Goal: Understand process/instructions

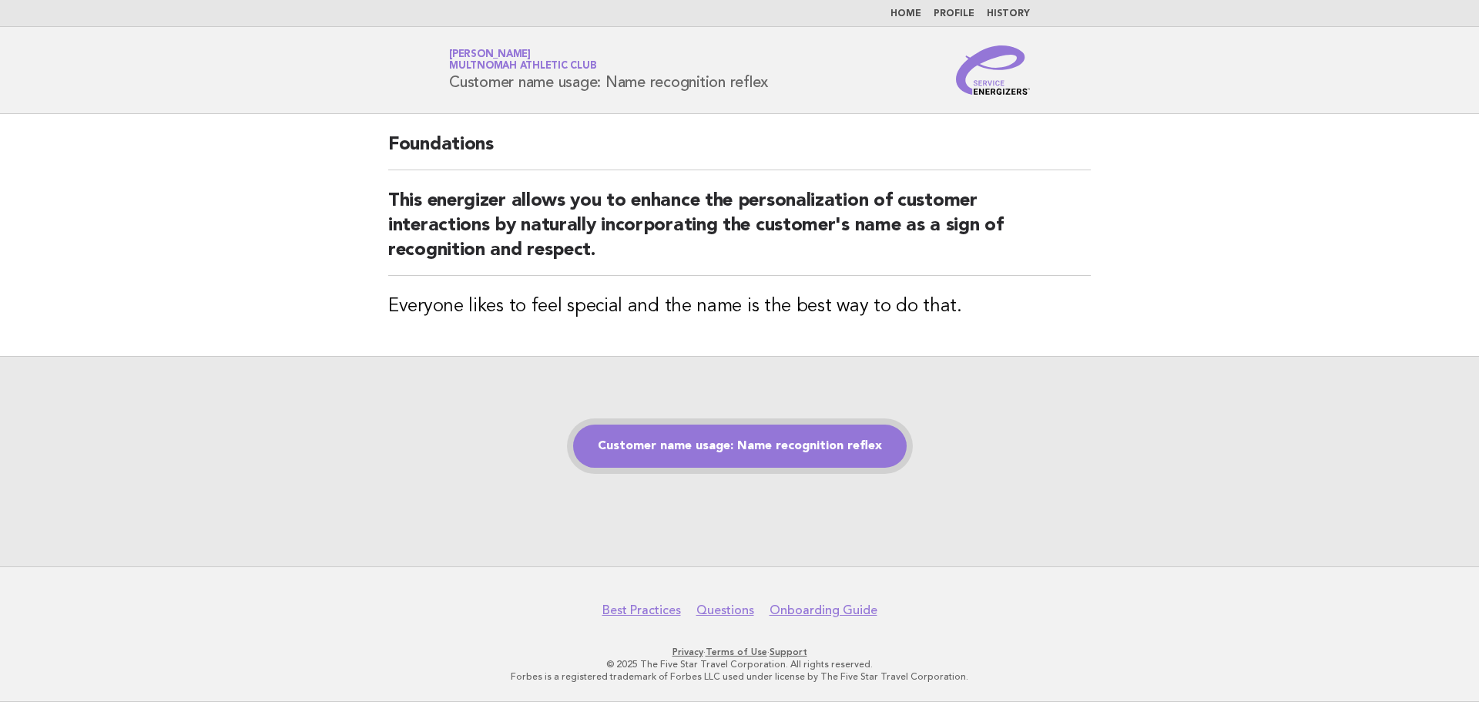
drag, startPoint x: 738, startPoint y: 446, endPoint x: 663, endPoint y: 451, distance: 74.9
click at [738, 446] on link "Customer name usage: Name recognition reflex" at bounding box center [739, 445] width 333 height 43
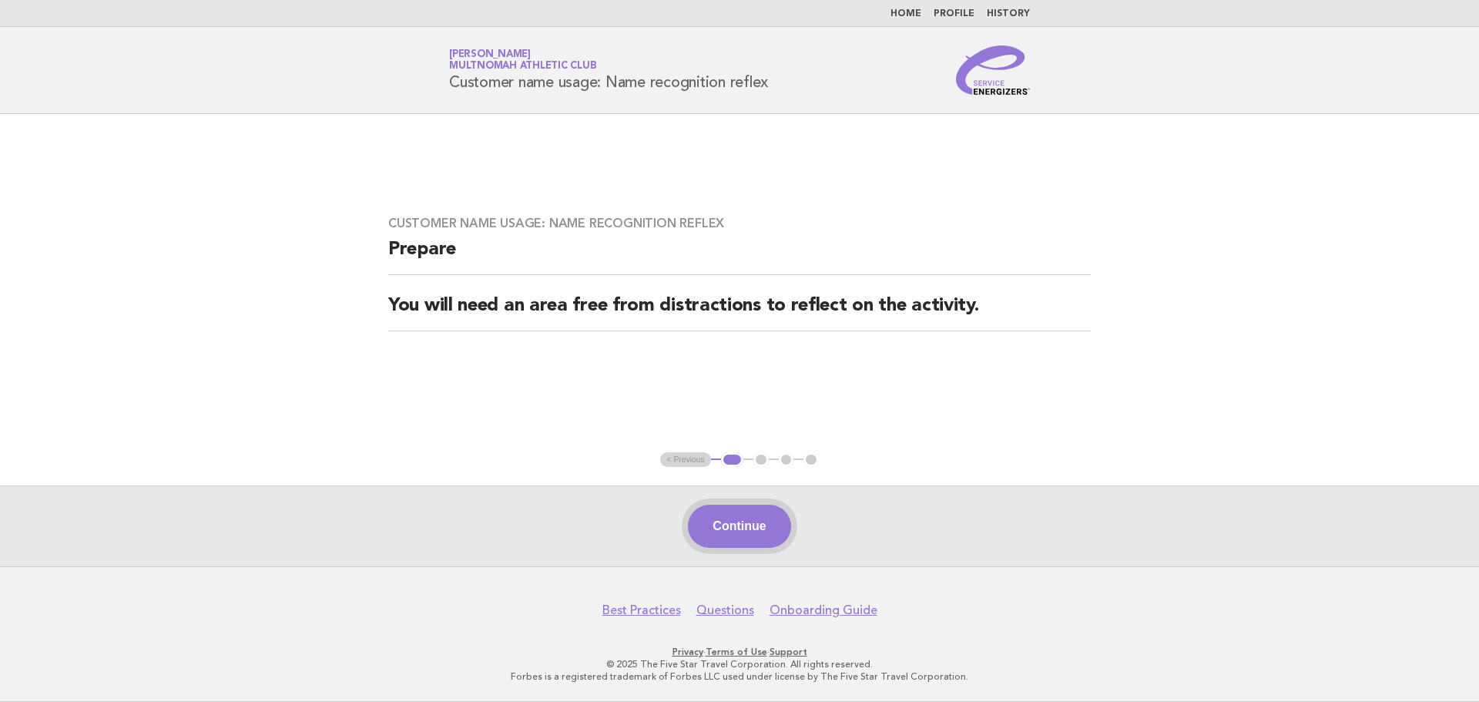
click at [728, 532] on button "Continue" at bounding box center [739, 525] width 102 height 43
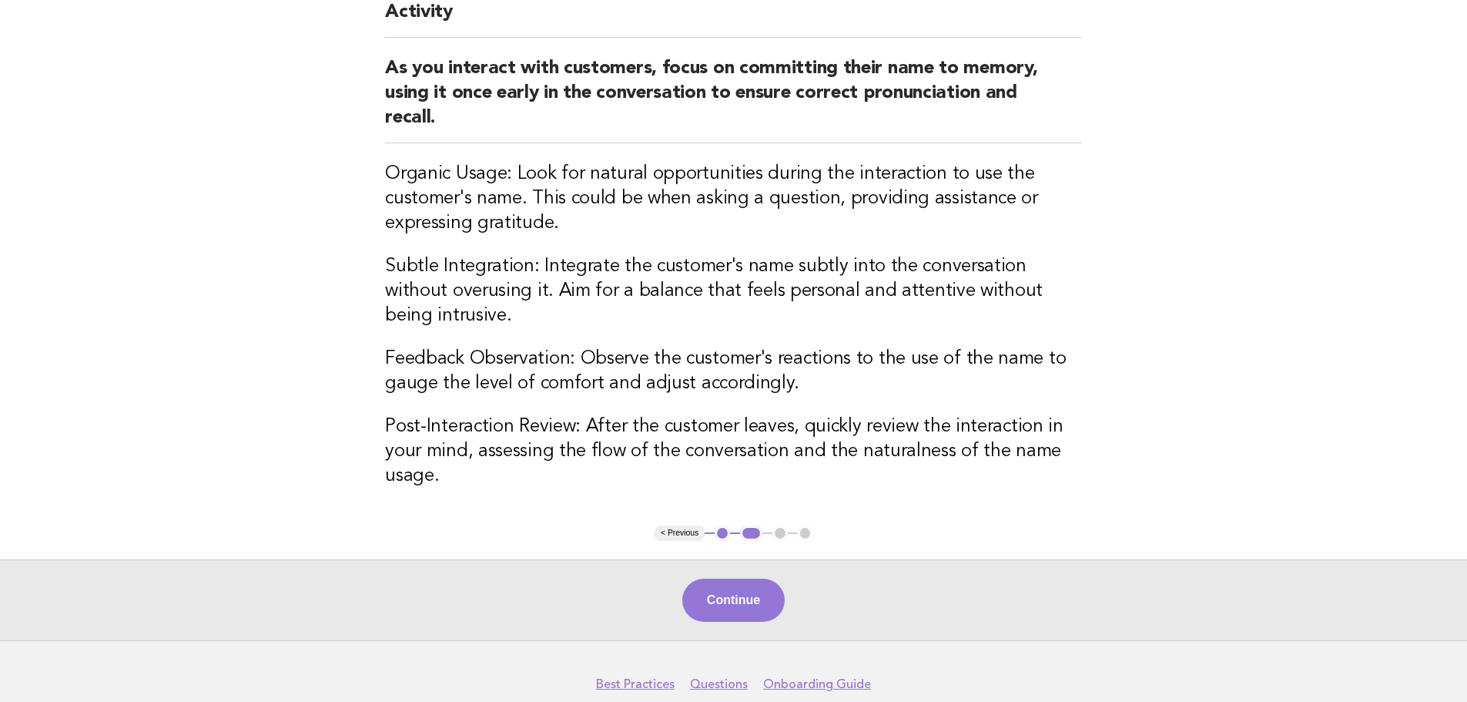
scroll to position [203, 0]
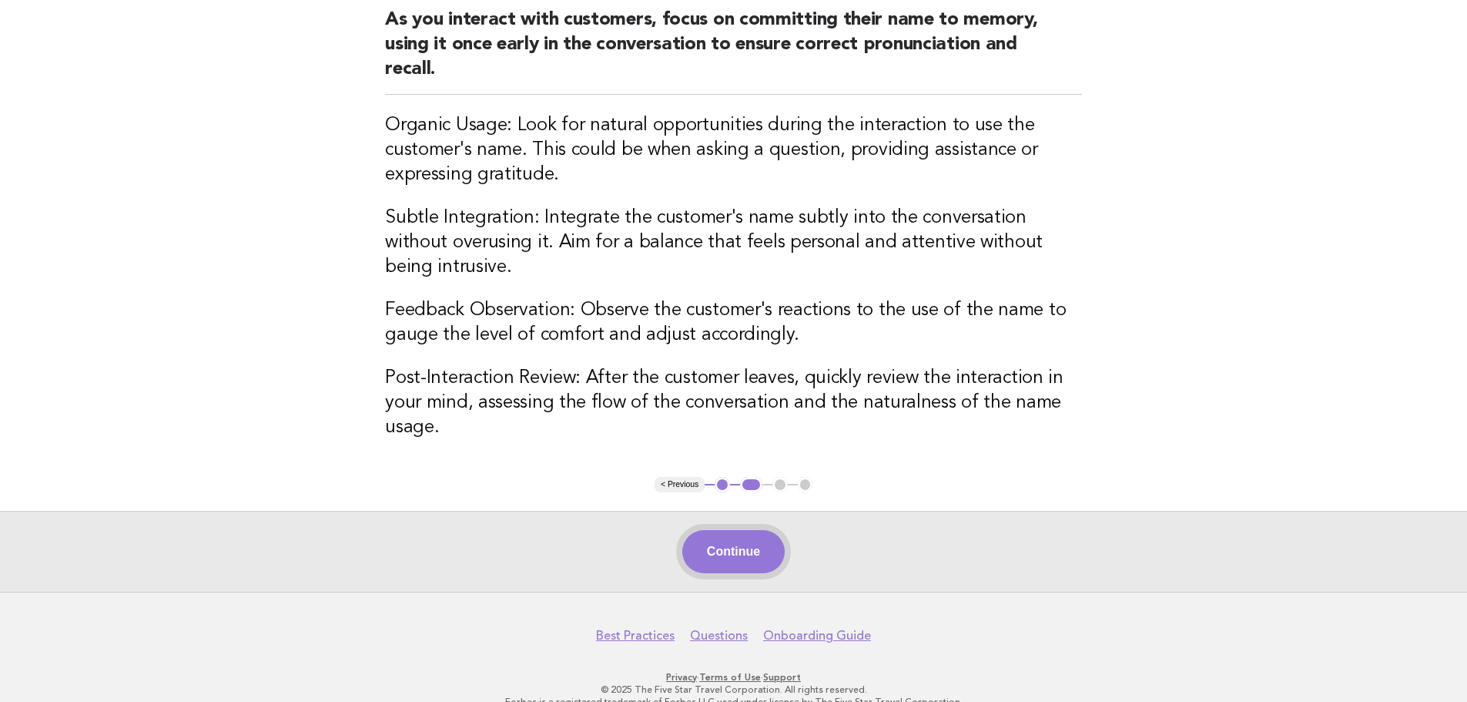
click at [748, 538] on button "Continue" at bounding box center [733, 551] width 102 height 43
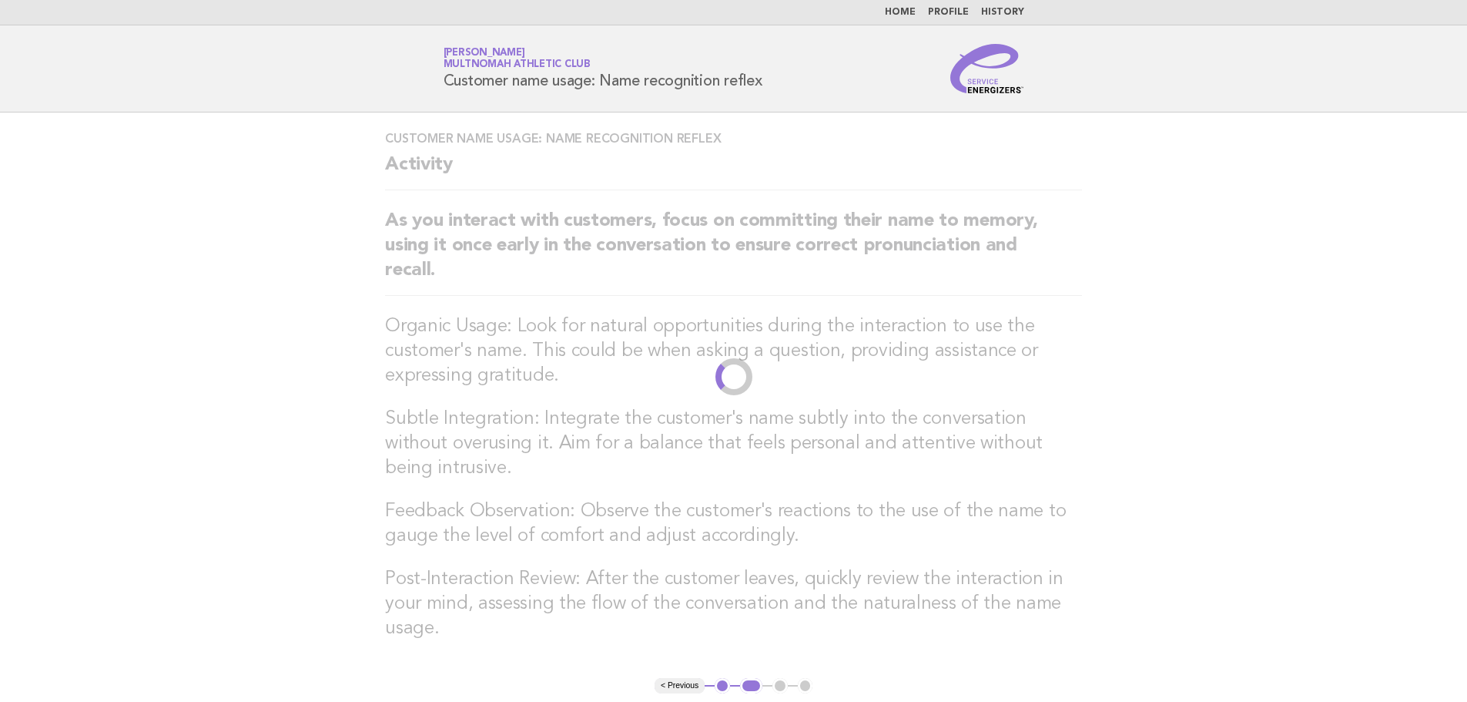
scroll to position [0, 0]
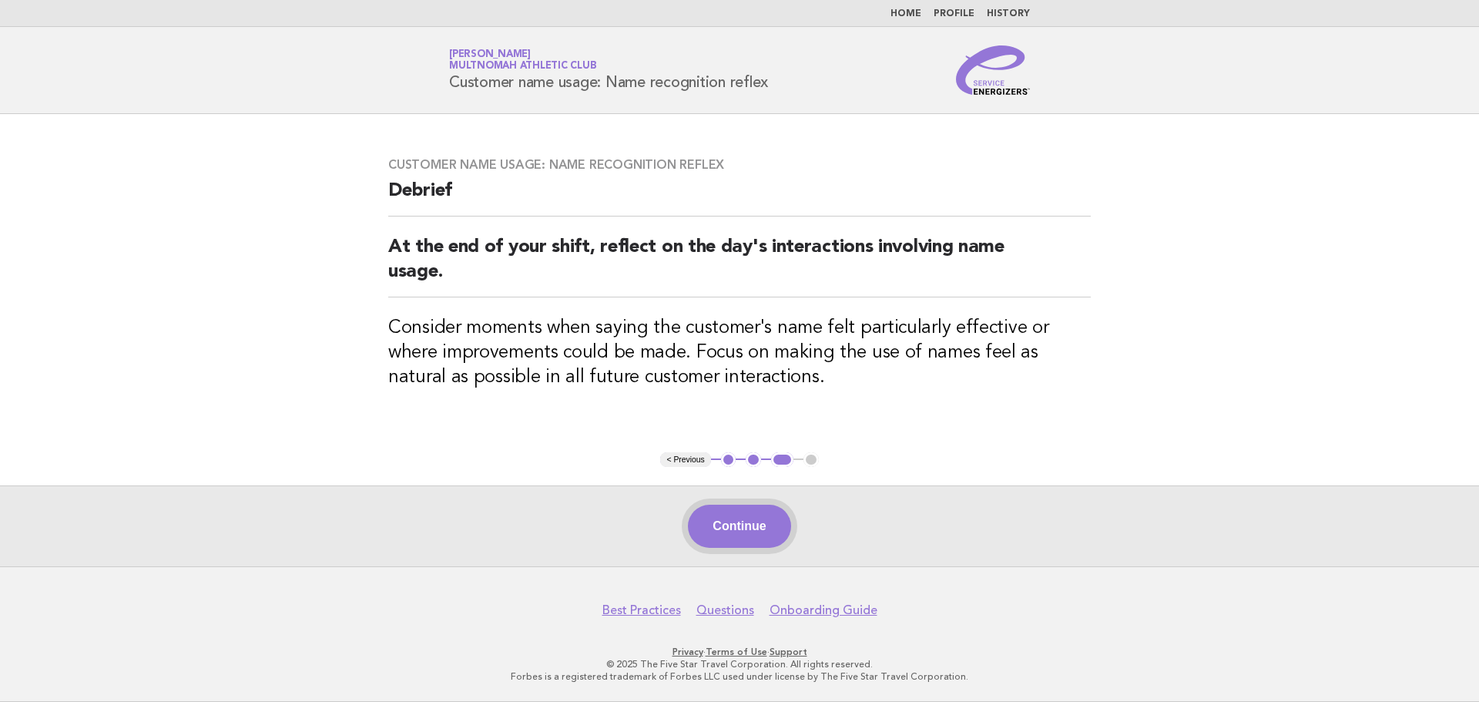
click at [726, 529] on button "Continue" at bounding box center [739, 525] width 102 height 43
